Goal: Navigation & Orientation: Find specific page/section

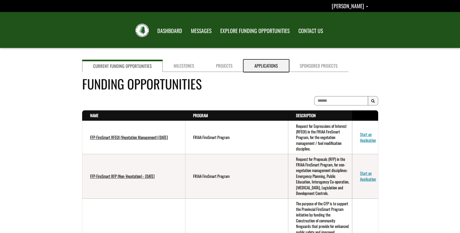
click at [260, 65] on link "Applications" at bounding box center [265, 66] width 45 height 12
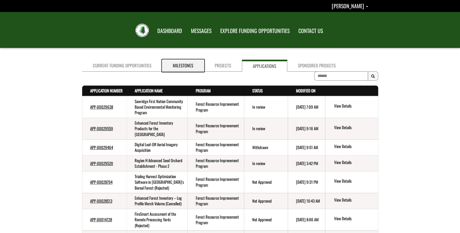
click at [165, 61] on link "Milestones" at bounding box center [183, 66] width 42 height 12
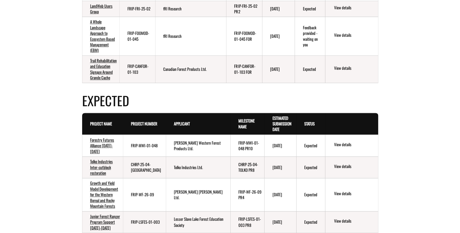
scroll to position [339, 0]
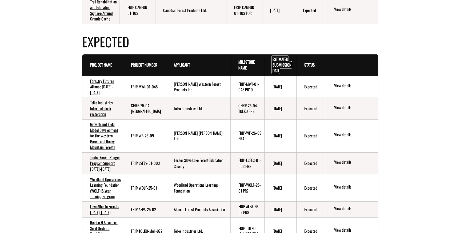
click at [280, 61] on link "Estimated Submission Date . sort descending" at bounding box center [281, 64] width 19 height 17
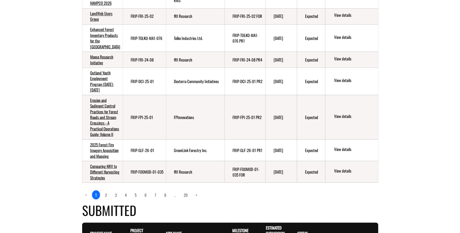
scroll to position [485, 0]
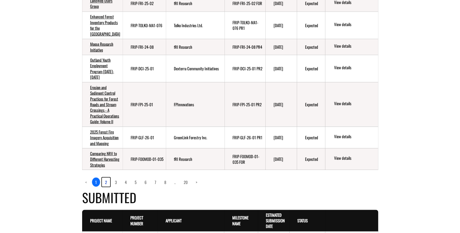
click at [107, 187] on link "2" at bounding box center [106, 182] width 8 height 9
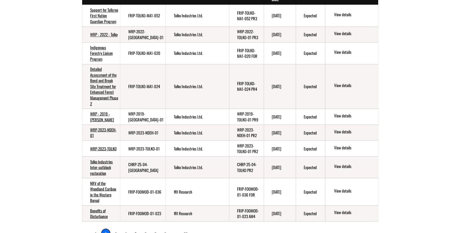
scroll to position [460, 0]
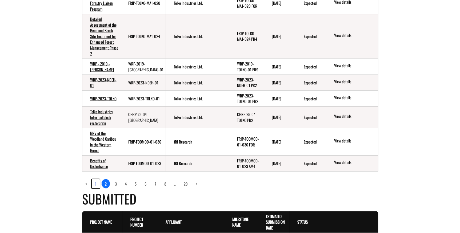
click at [94, 188] on link "1" at bounding box center [96, 183] width 8 height 9
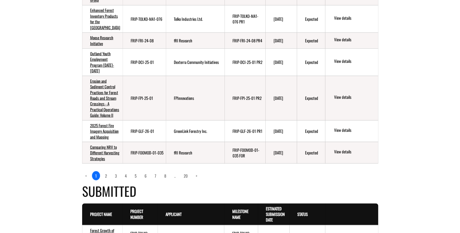
scroll to position [515, 0]
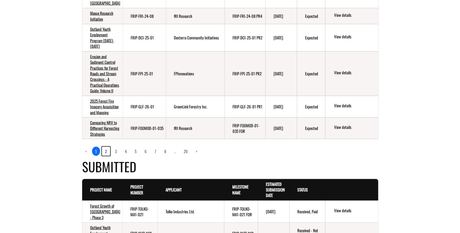
click at [106, 156] on link "2" at bounding box center [106, 151] width 8 height 9
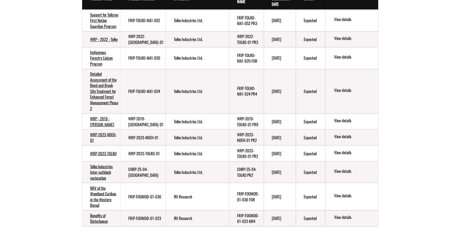
scroll to position [419, 0]
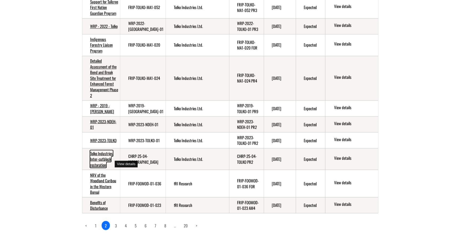
click at [96, 160] on link "Tolko Industries Inter-cutblock restoration" at bounding box center [101, 158] width 23 height 17
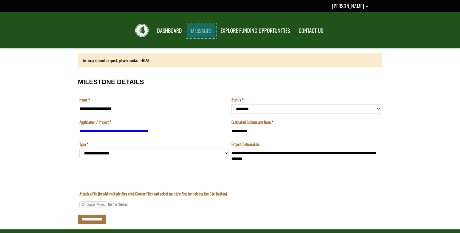
click at [211, 30] on link "MESSAGES" at bounding box center [201, 31] width 29 height 14
